Goal: Communication & Community: Answer question/provide support

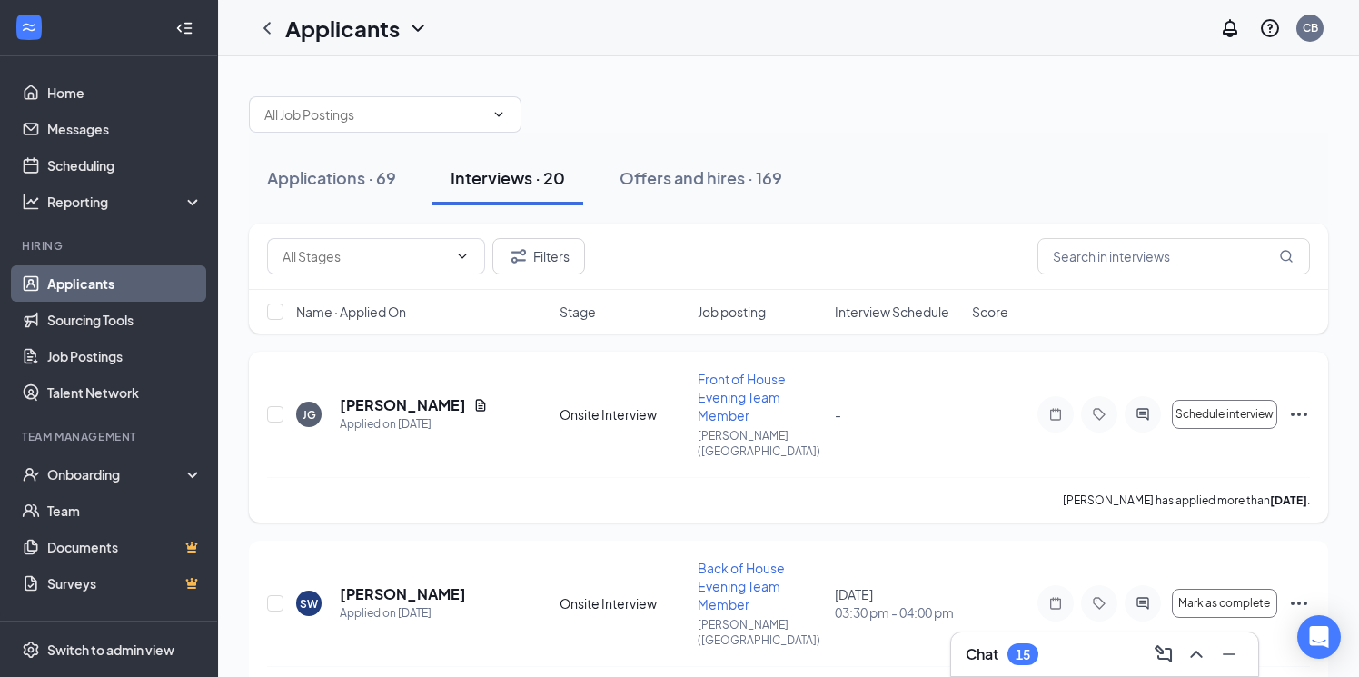
click at [1294, 403] on icon "Ellipses" at bounding box center [1299, 414] width 22 height 22
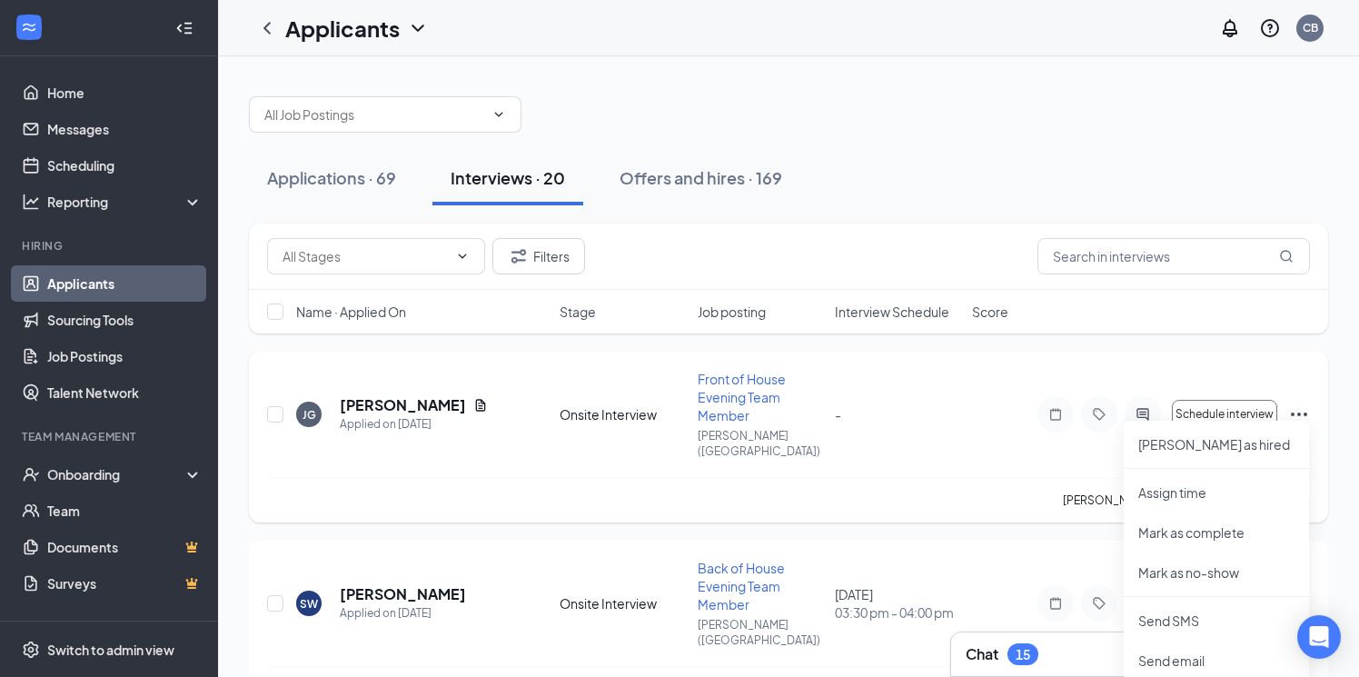
click at [875, 387] on div "[PERSON_NAME] Jhamahd [PERSON_NAME] Applied on [DATE] Onsite Interview Front of…" at bounding box center [788, 423] width 1043 height 107
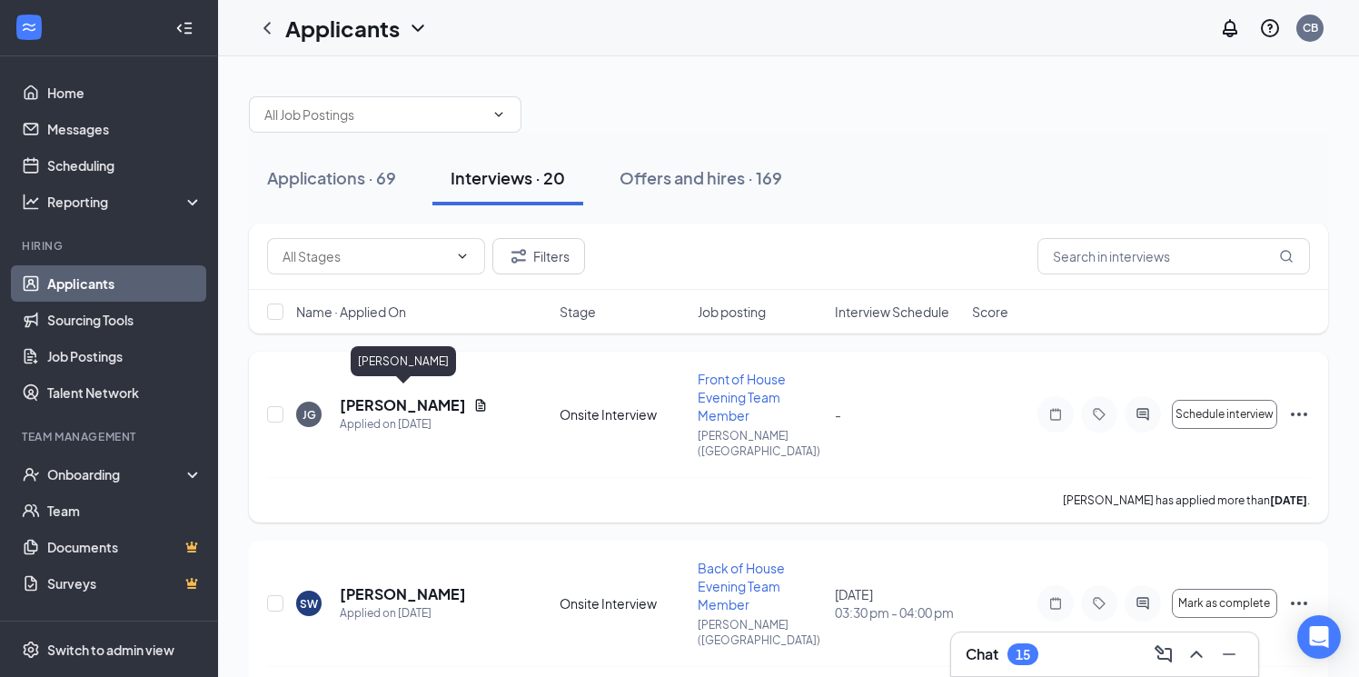
click at [388, 399] on h5 "[PERSON_NAME]" at bounding box center [403, 405] width 126 height 20
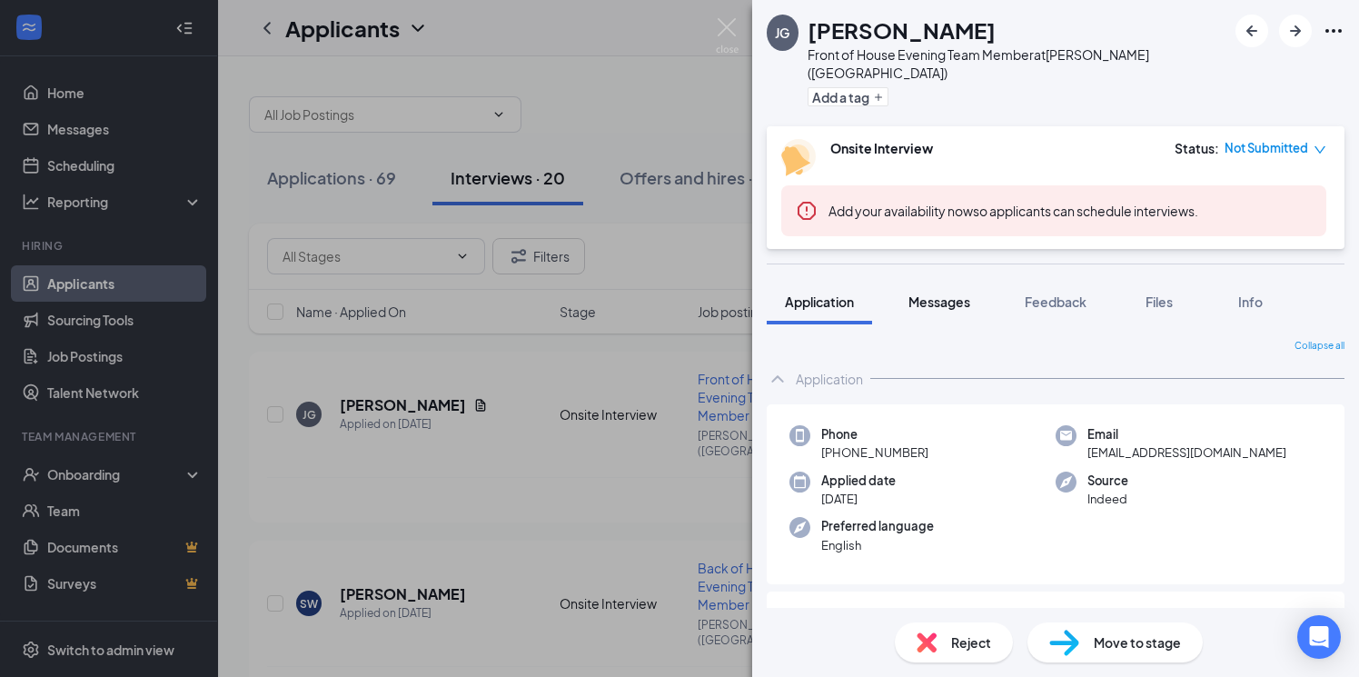
click at [943, 293] on span "Messages" at bounding box center [939, 301] width 62 height 16
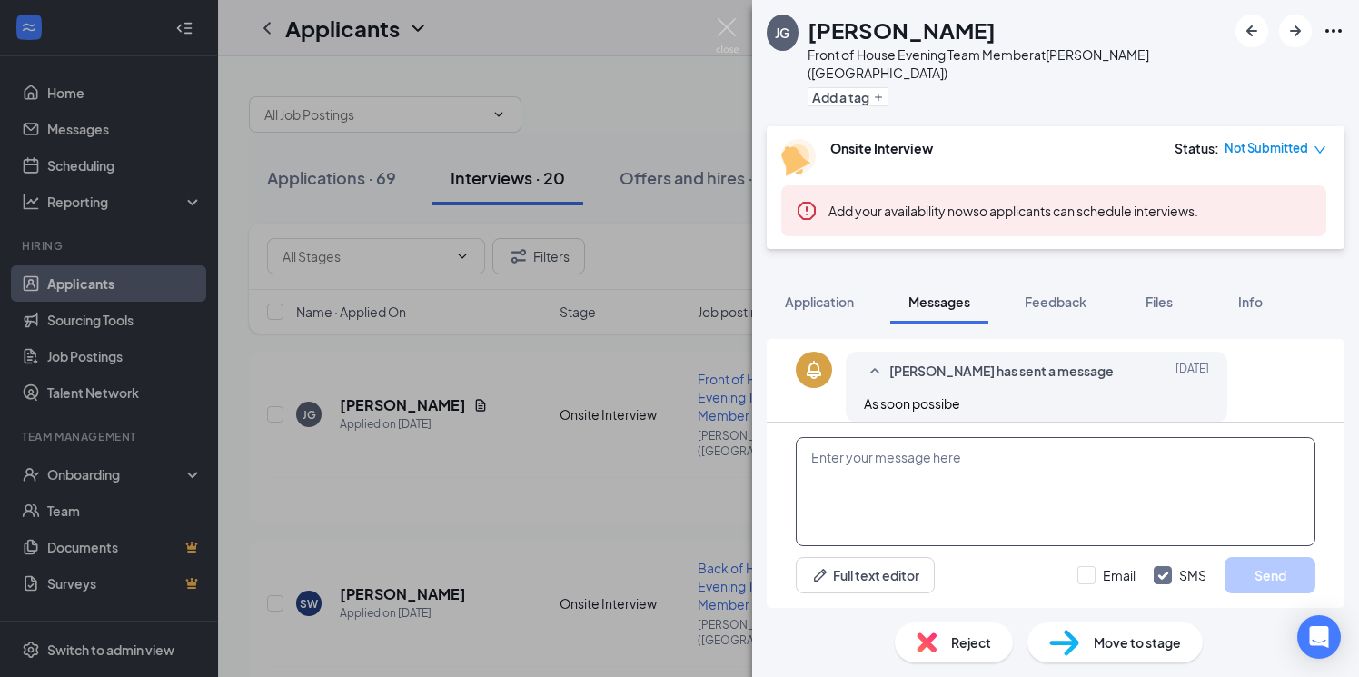
scroll to position [673, 0]
click at [921, 498] on textarea at bounding box center [1055, 491] width 519 height 109
type textarea "Hi [PERSON_NAME], would you be able to come in for an interview [DATE]?"
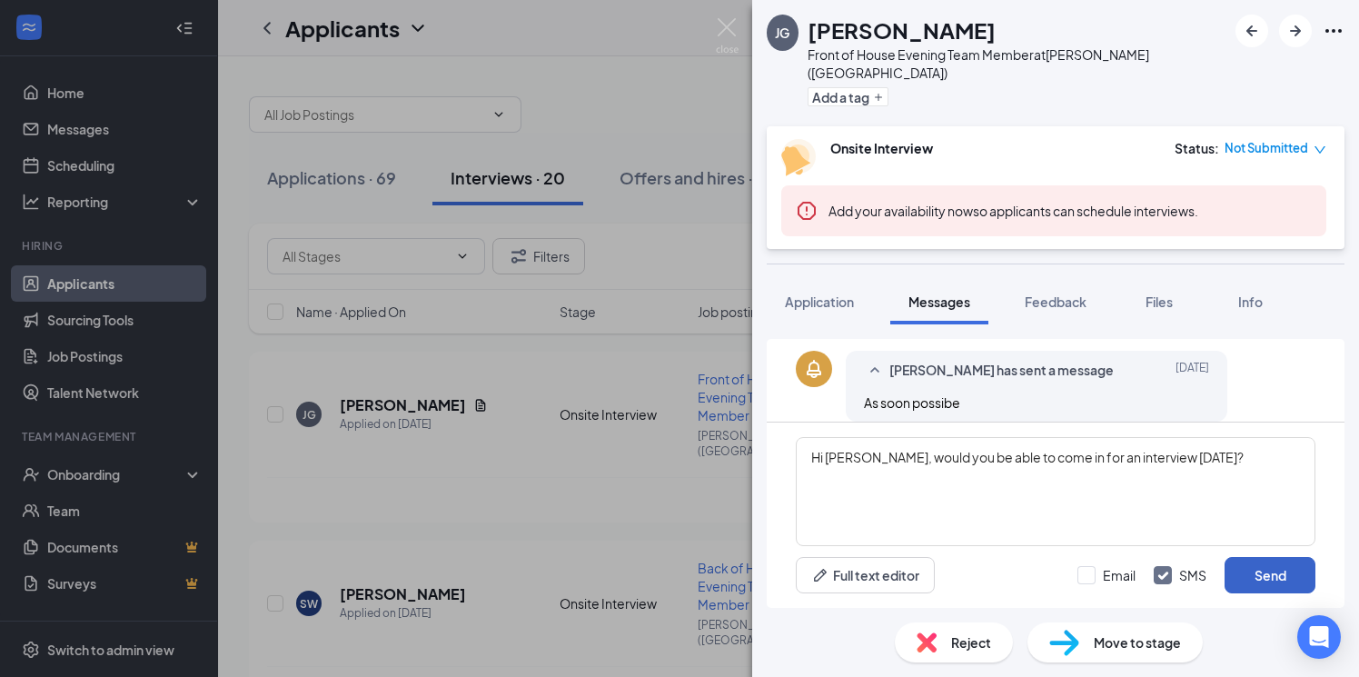
click at [1294, 570] on button "Send" at bounding box center [1269, 575] width 91 height 36
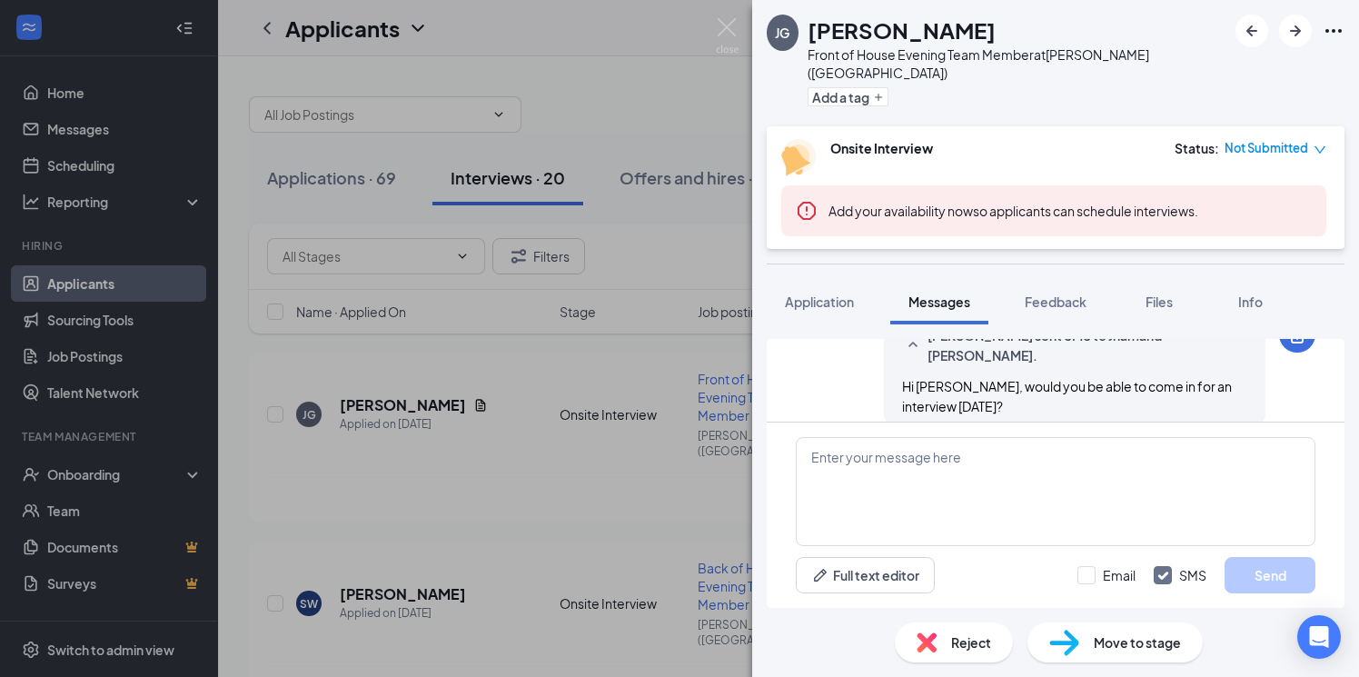
scroll to position [809, 0]
click at [631, 277] on div "[PERSON_NAME] [PERSON_NAME] Front of House Evening Team Member at [GEOGRAPHIC_D…" at bounding box center [679, 338] width 1359 height 677
